Goal: Task Accomplishment & Management: Complete application form

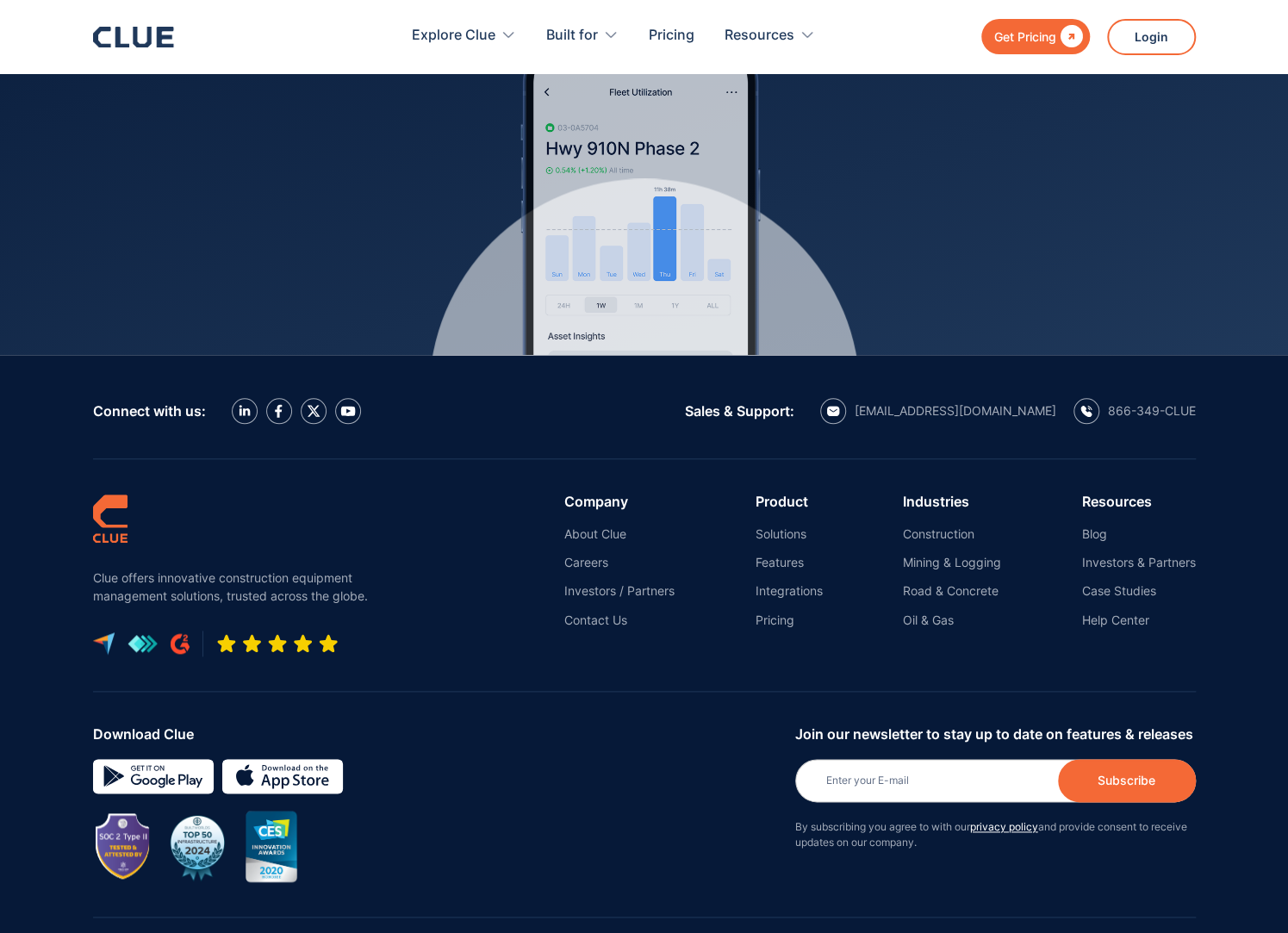
scroll to position [7620, 0]
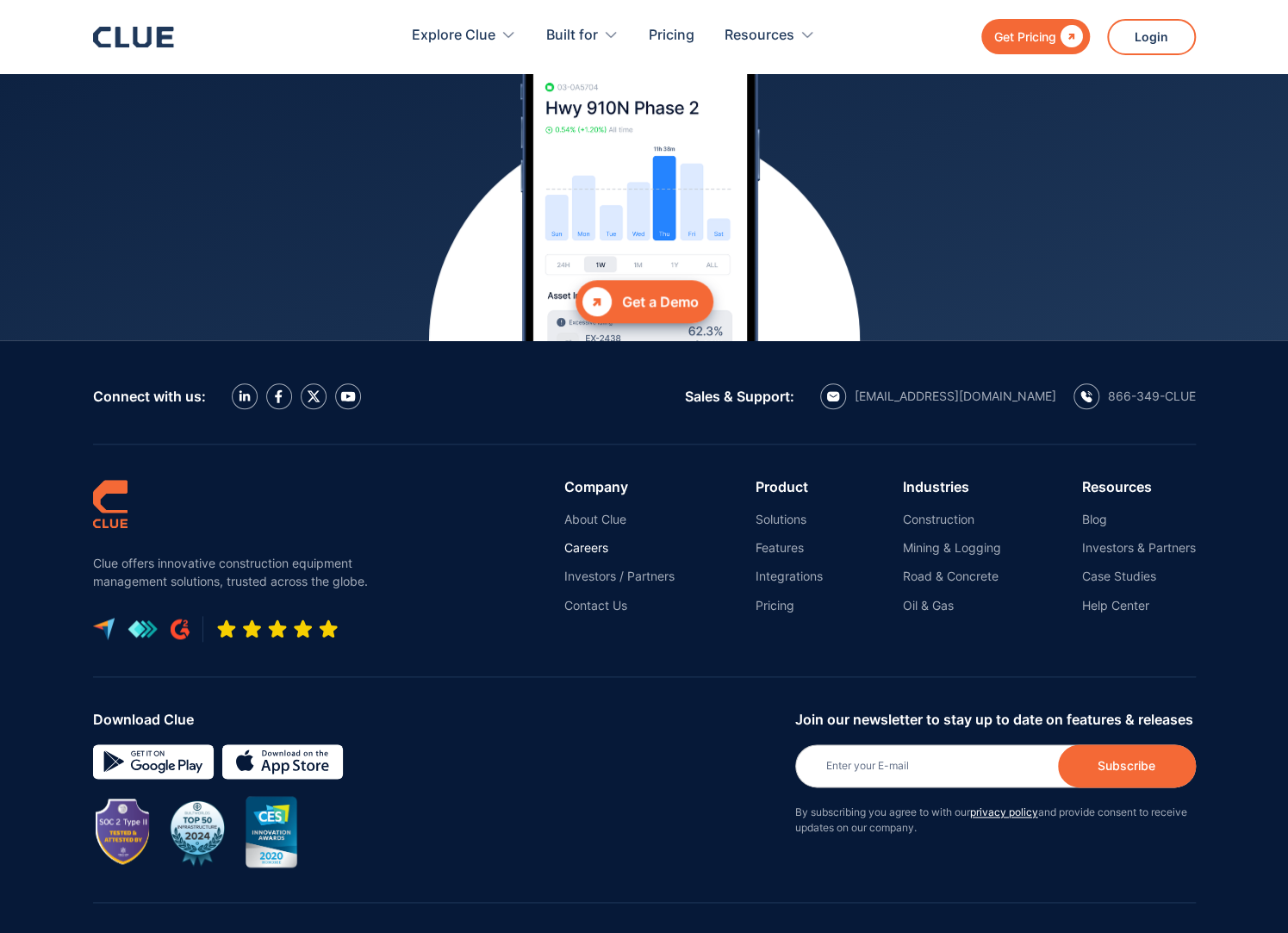
click at [578, 540] on link "Careers" at bounding box center [620, 548] width 111 height 16
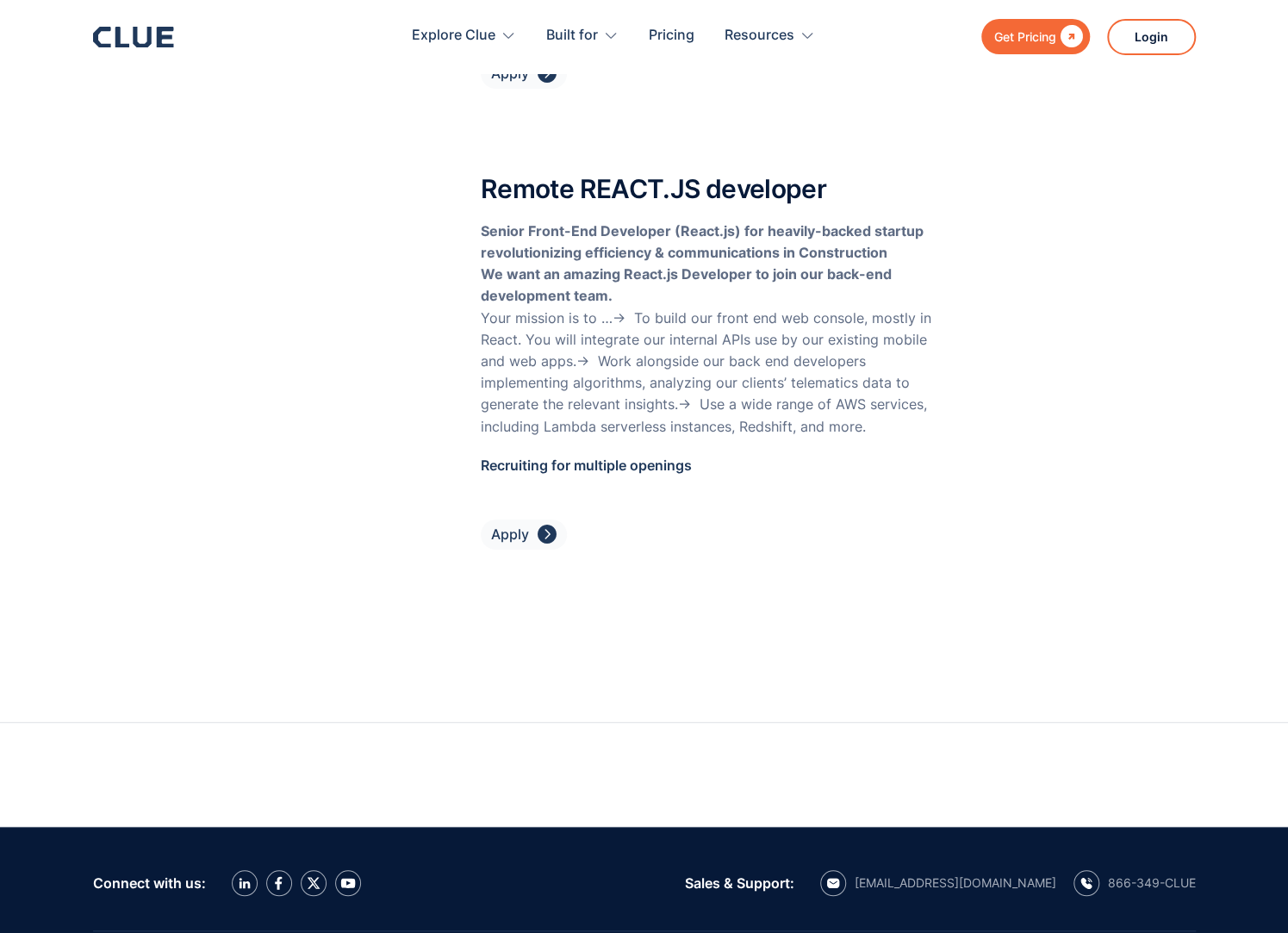
scroll to position [7000, 0]
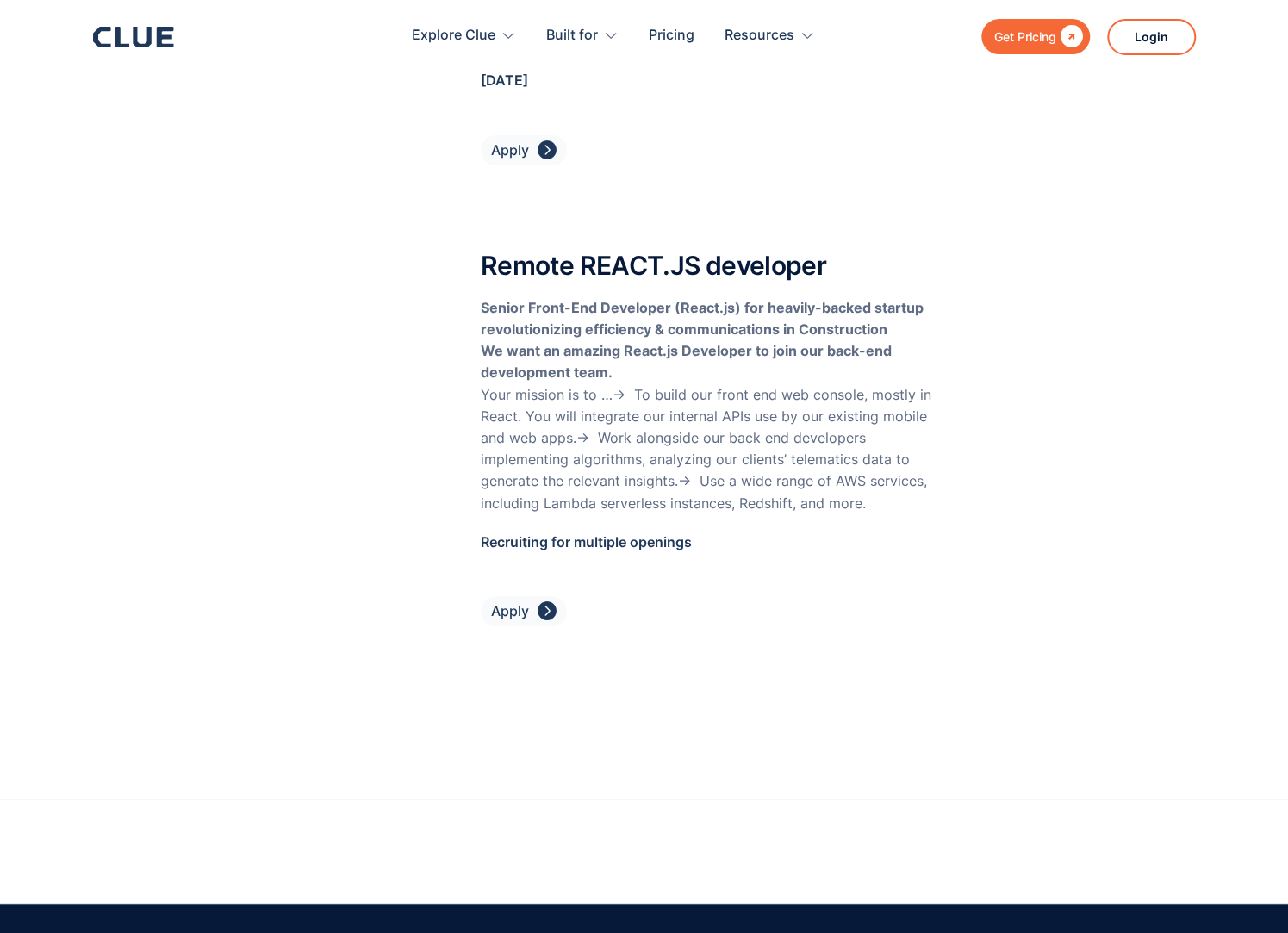
click at [547, 600] on div "" at bounding box center [547, 610] width 19 height 22
click at [519, 600] on div "Apply" at bounding box center [510, 610] width 37 height 22
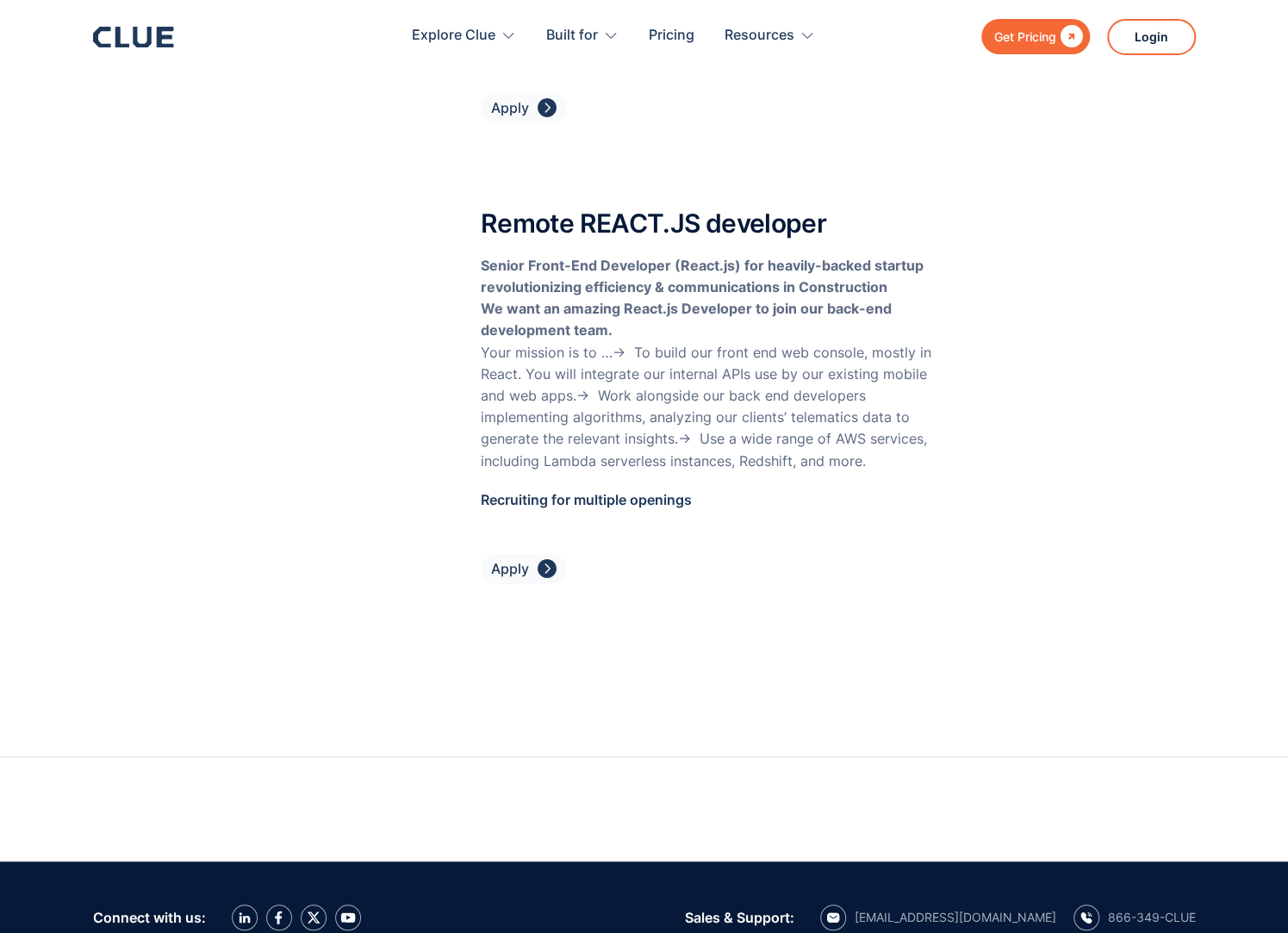
scroll to position [7150, 0]
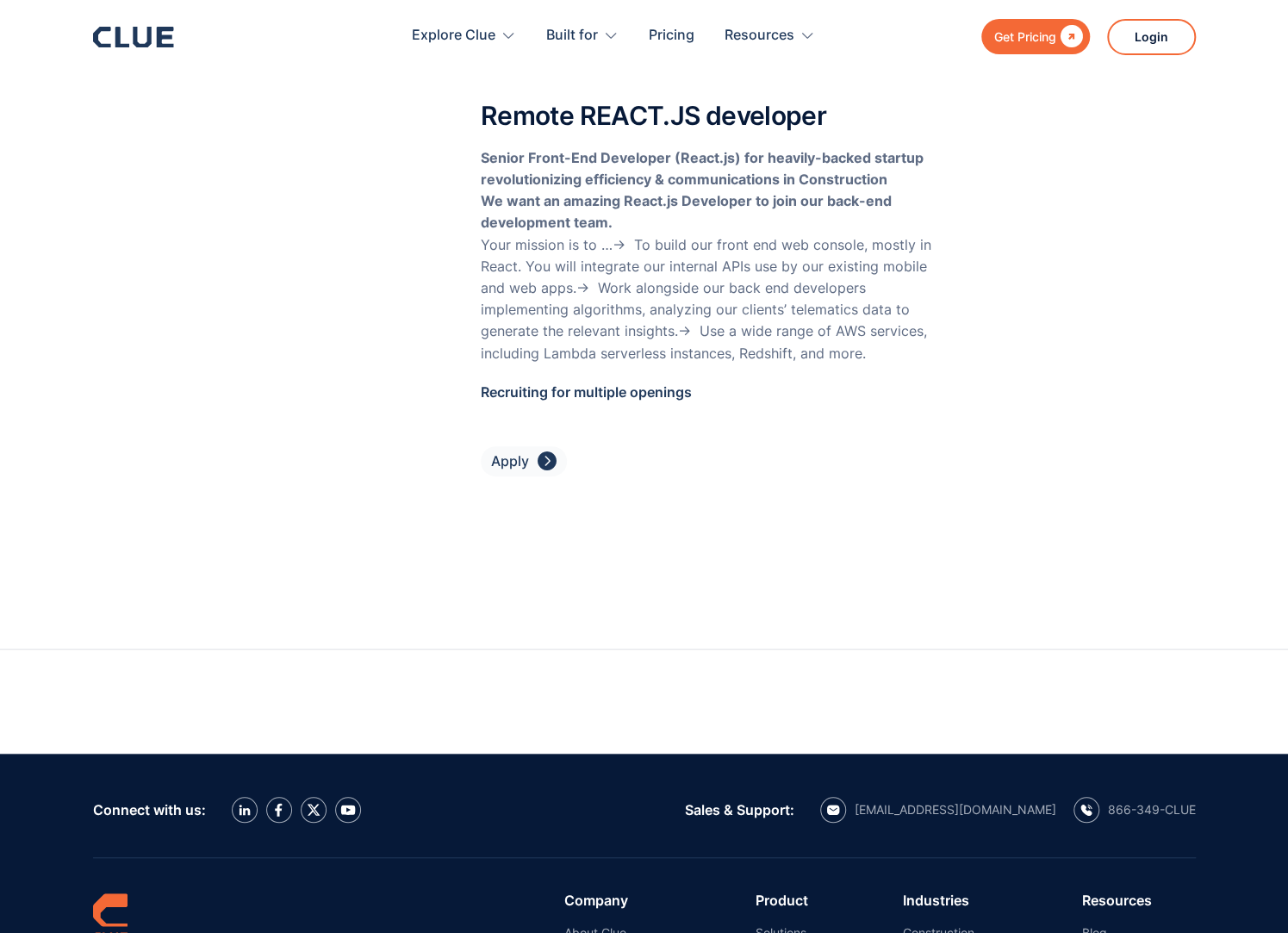
click at [538, 451] on div "" at bounding box center [547, 461] width 19 height 22
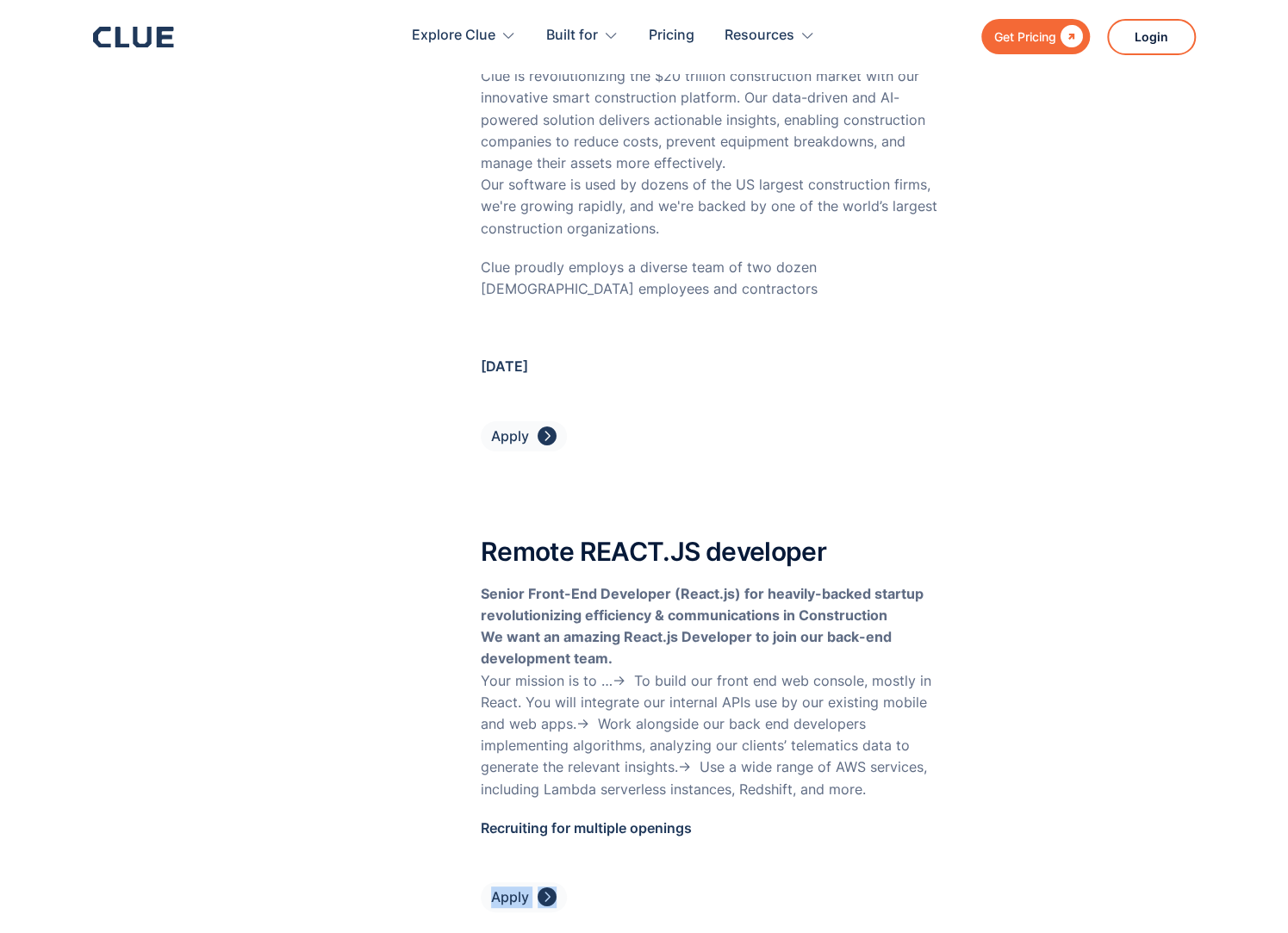
scroll to position [6706, 0]
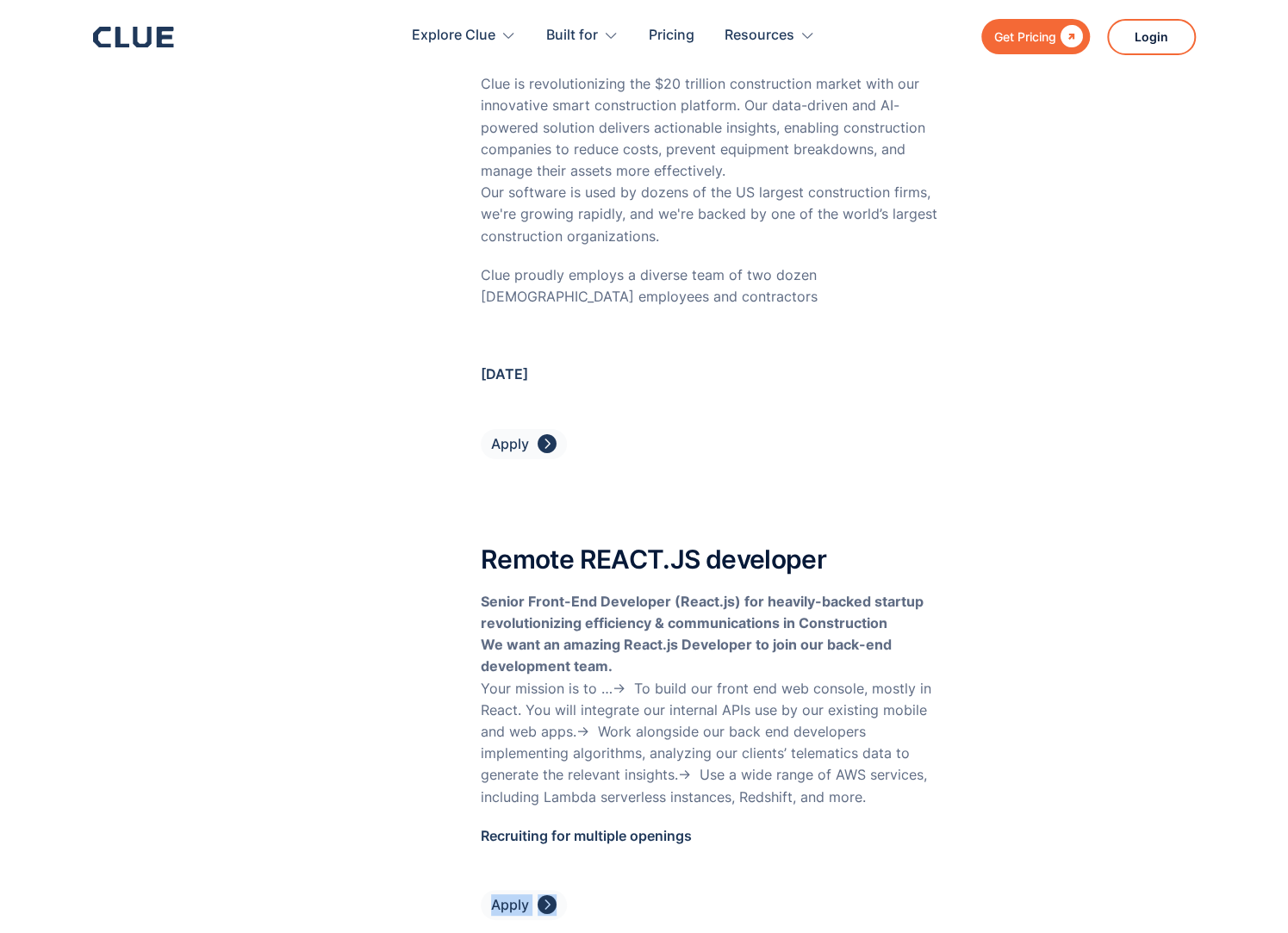
click at [525, 433] on div "Apply" at bounding box center [510, 444] width 37 height 22
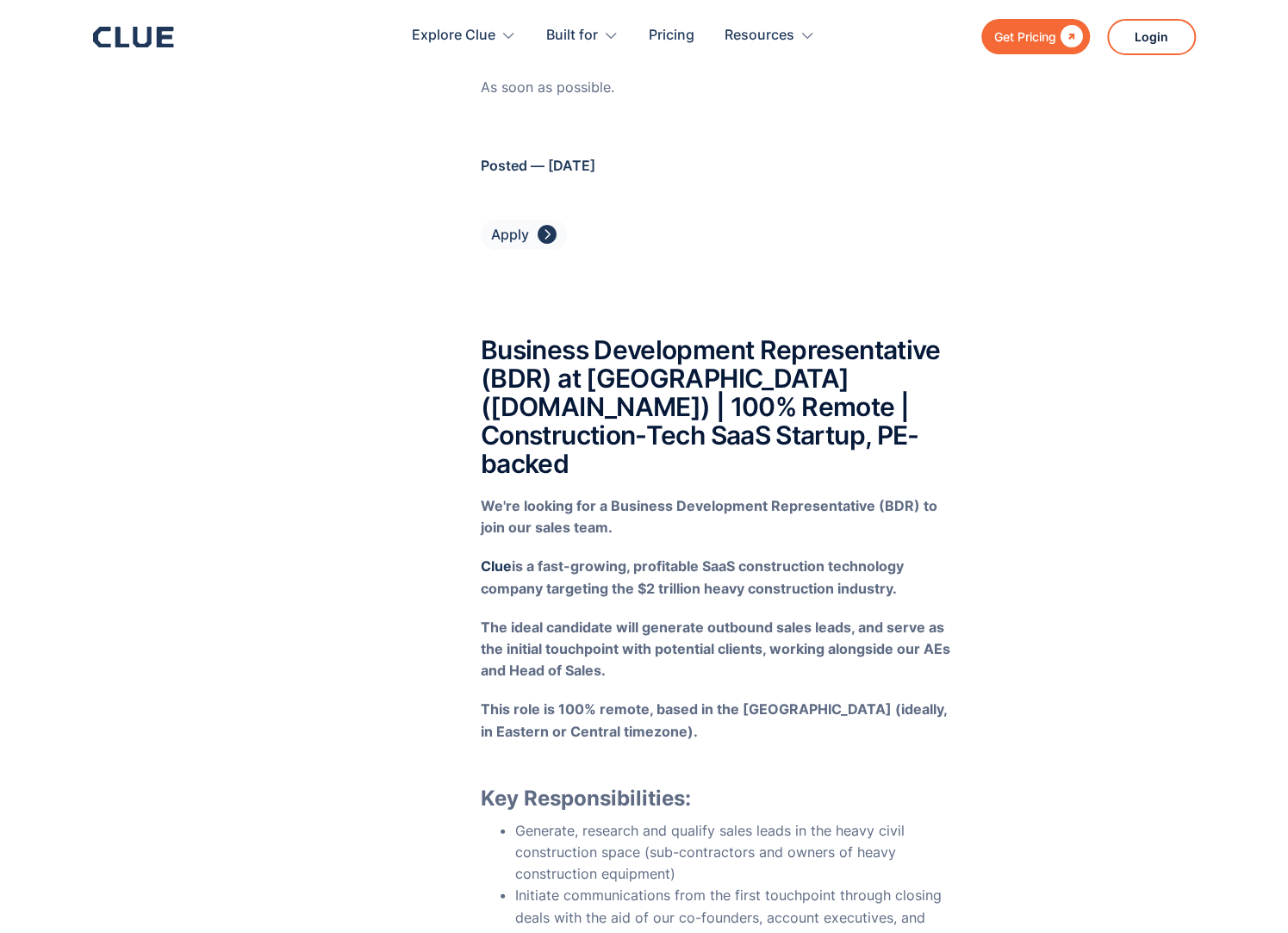
scroll to position [1852, 0]
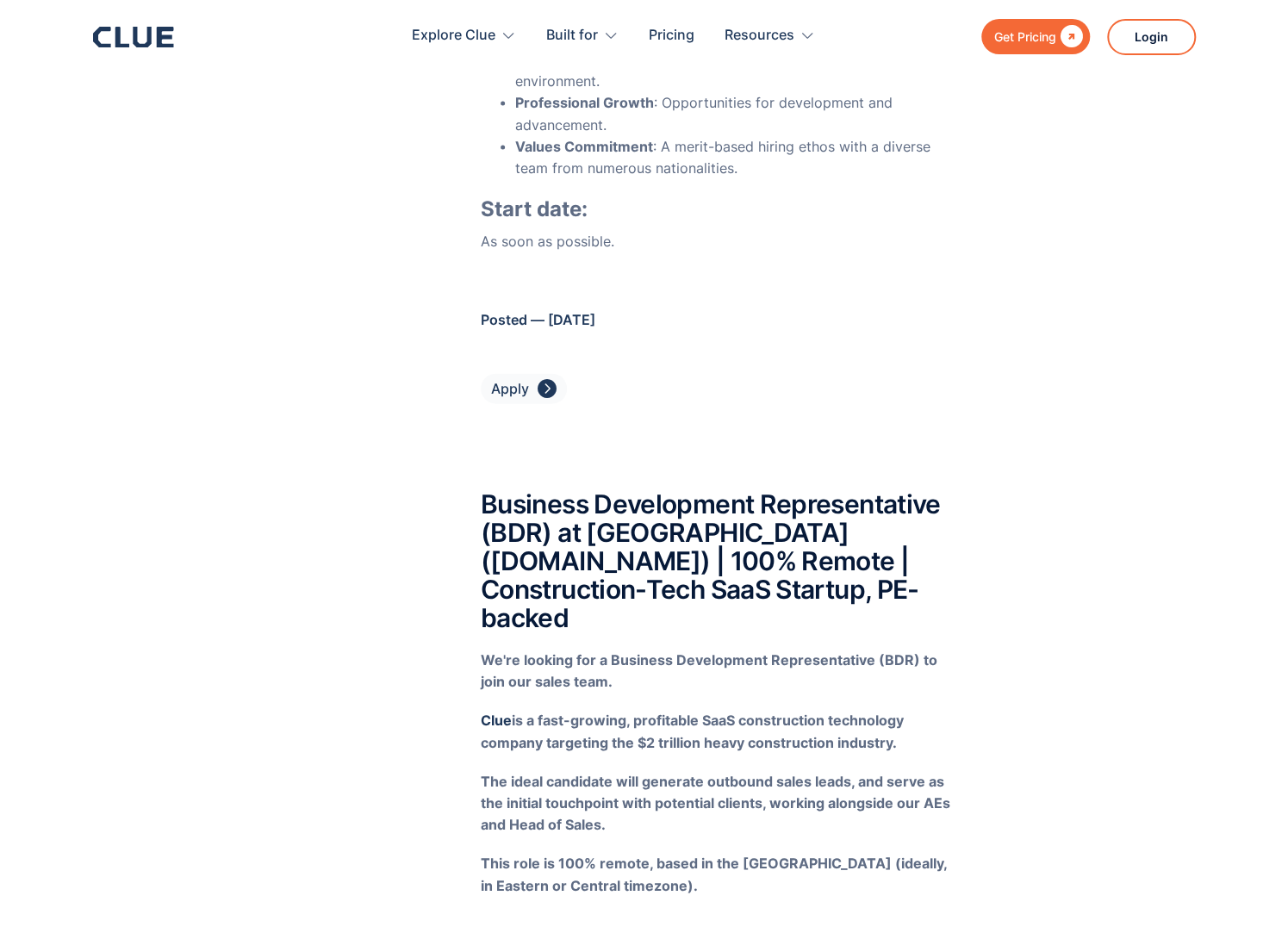
click at [517, 397] on div "Apply" at bounding box center [510, 388] width 37 height 22
